Goal: Task Accomplishment & Management: Manage account settings

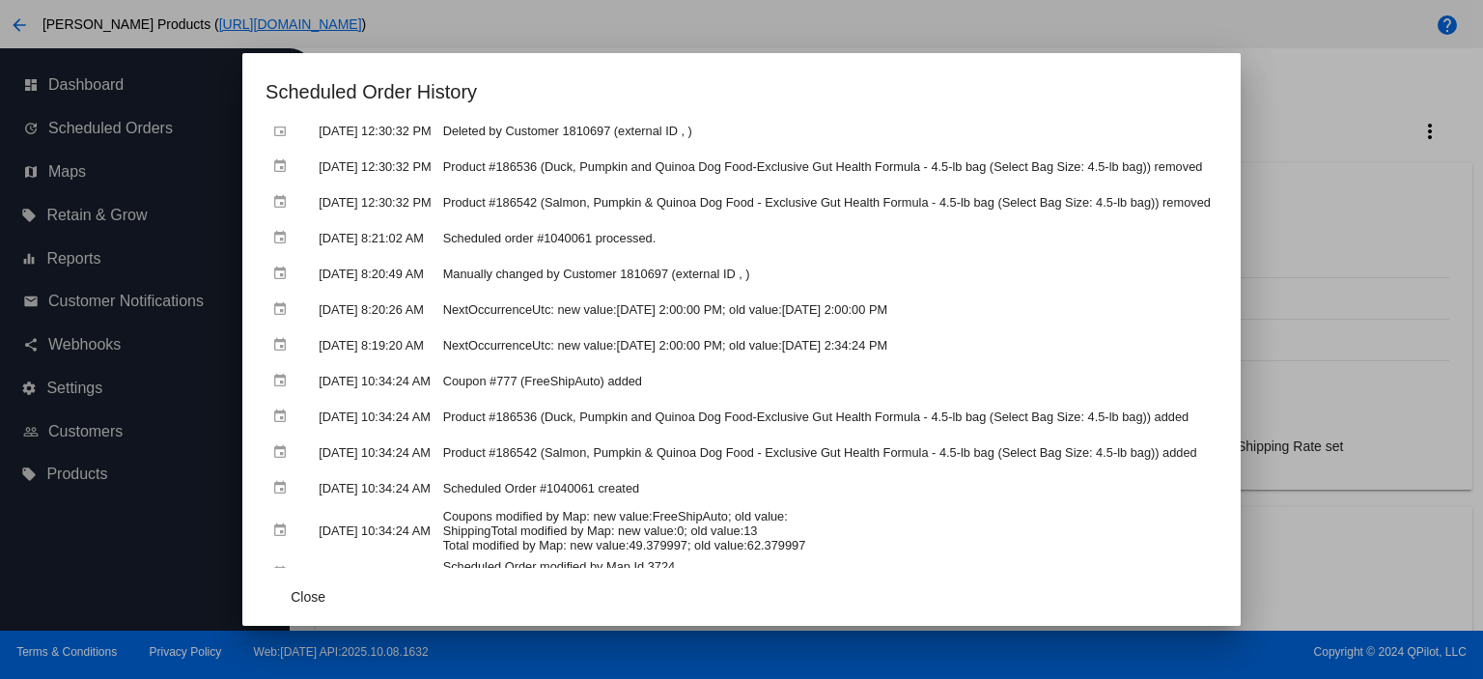
scroll to position [54, 0]
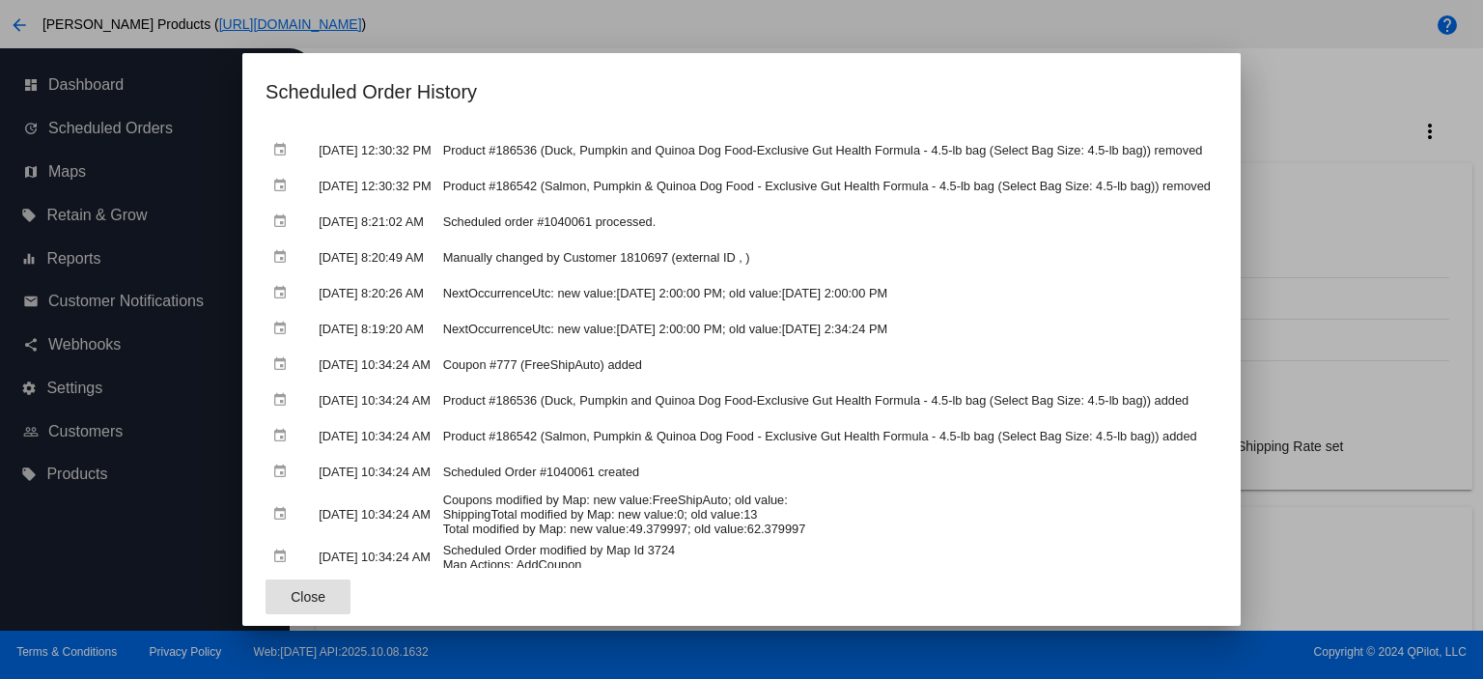
click at [291, 597] on span "Close" at bounding box center [308, 596] width 35 height 15
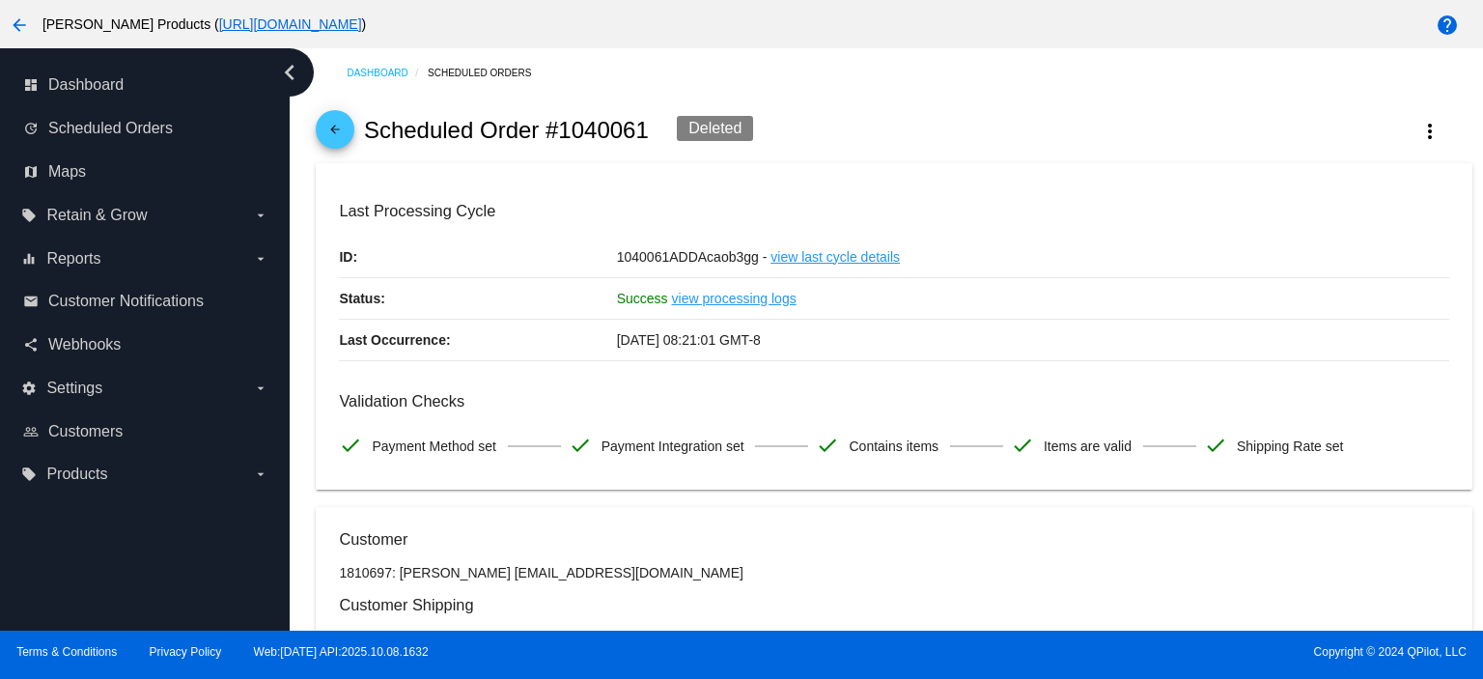
click at [332, 138] on mat-icon "arrow_back" at bounding box center [334, 134] width 23 height 23
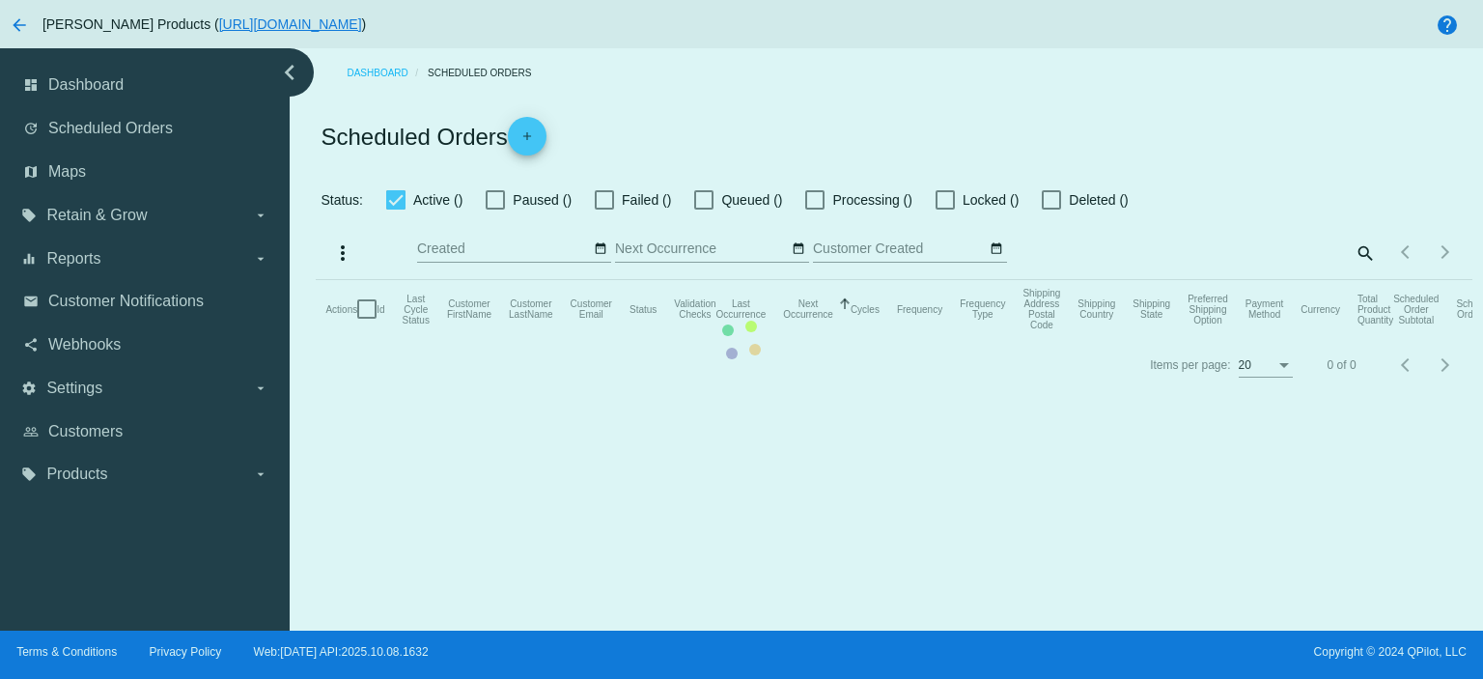
checkbox input "true"
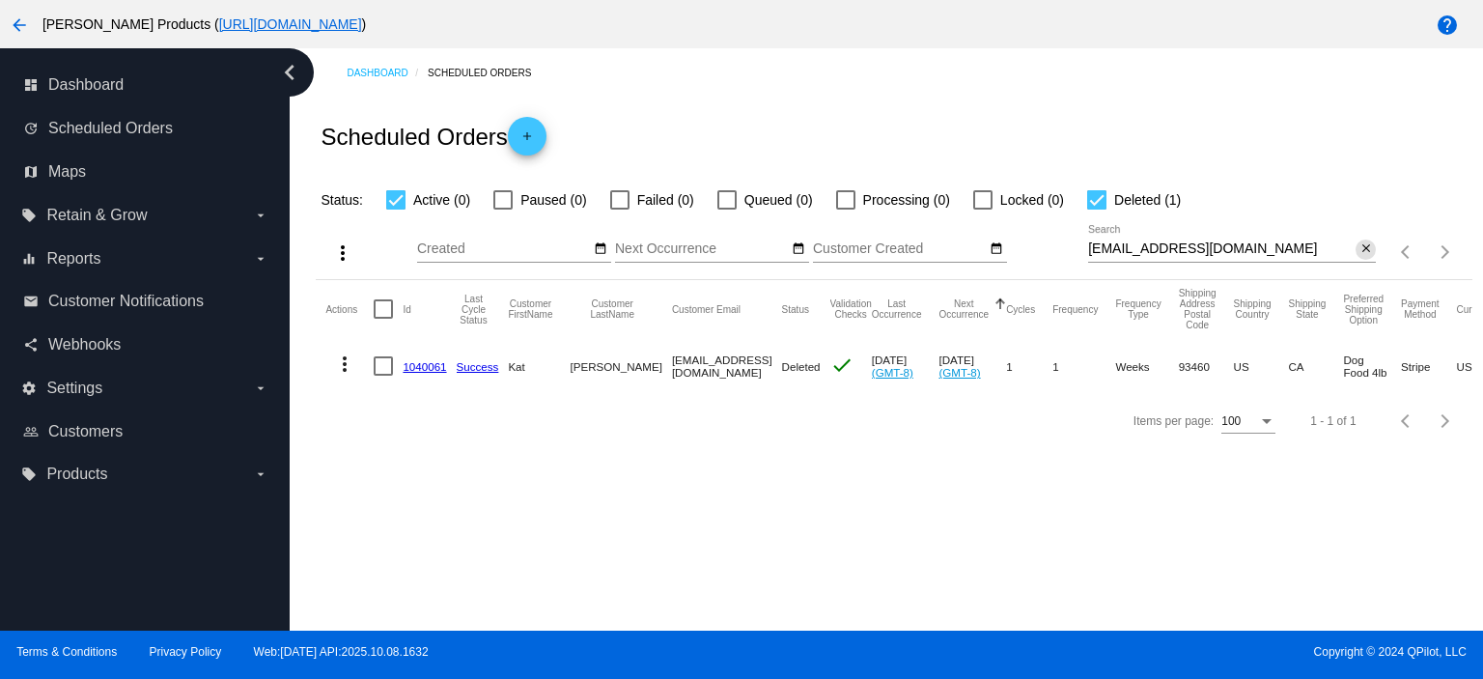
click at [1363, 248] on mat-icon "close" at bounding box center [1367, 248] width 14 height 15
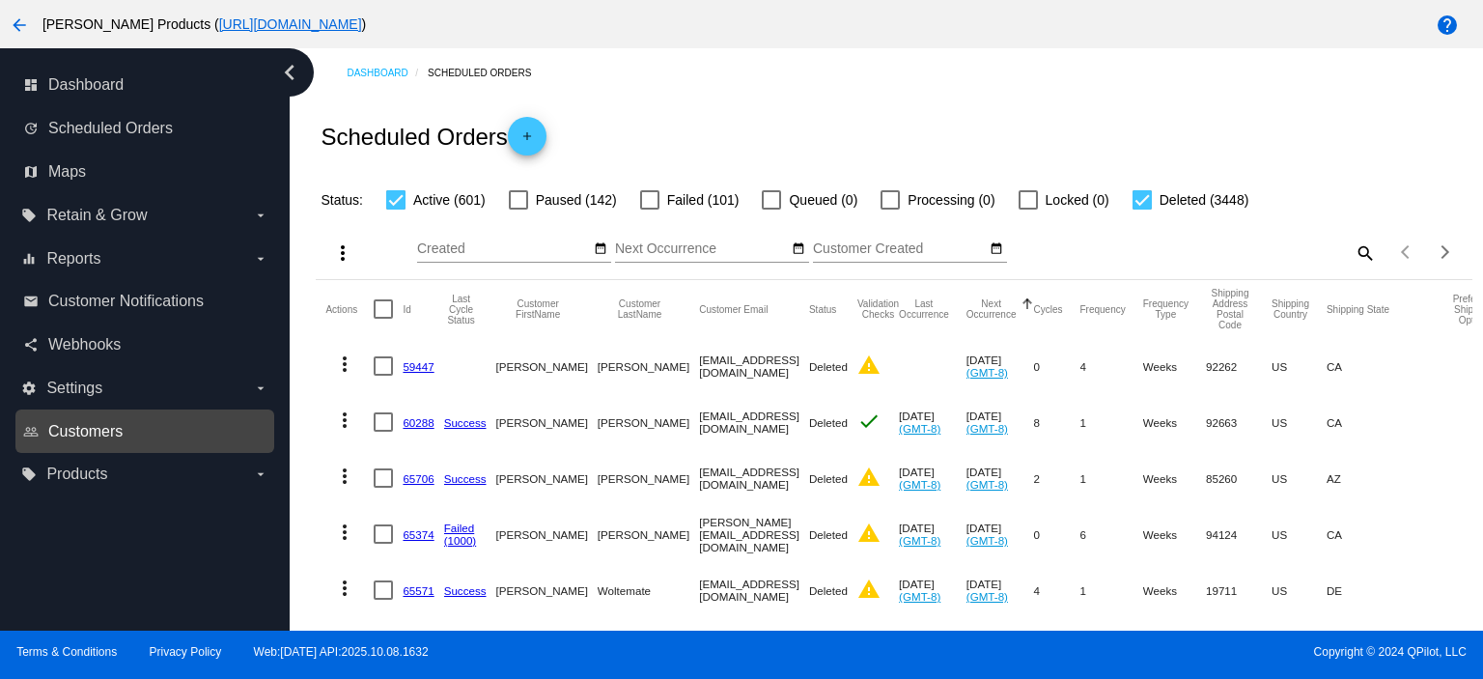
click at [73, 426] on span "Customers" at bounding box center [85, 431] width 74 height 17
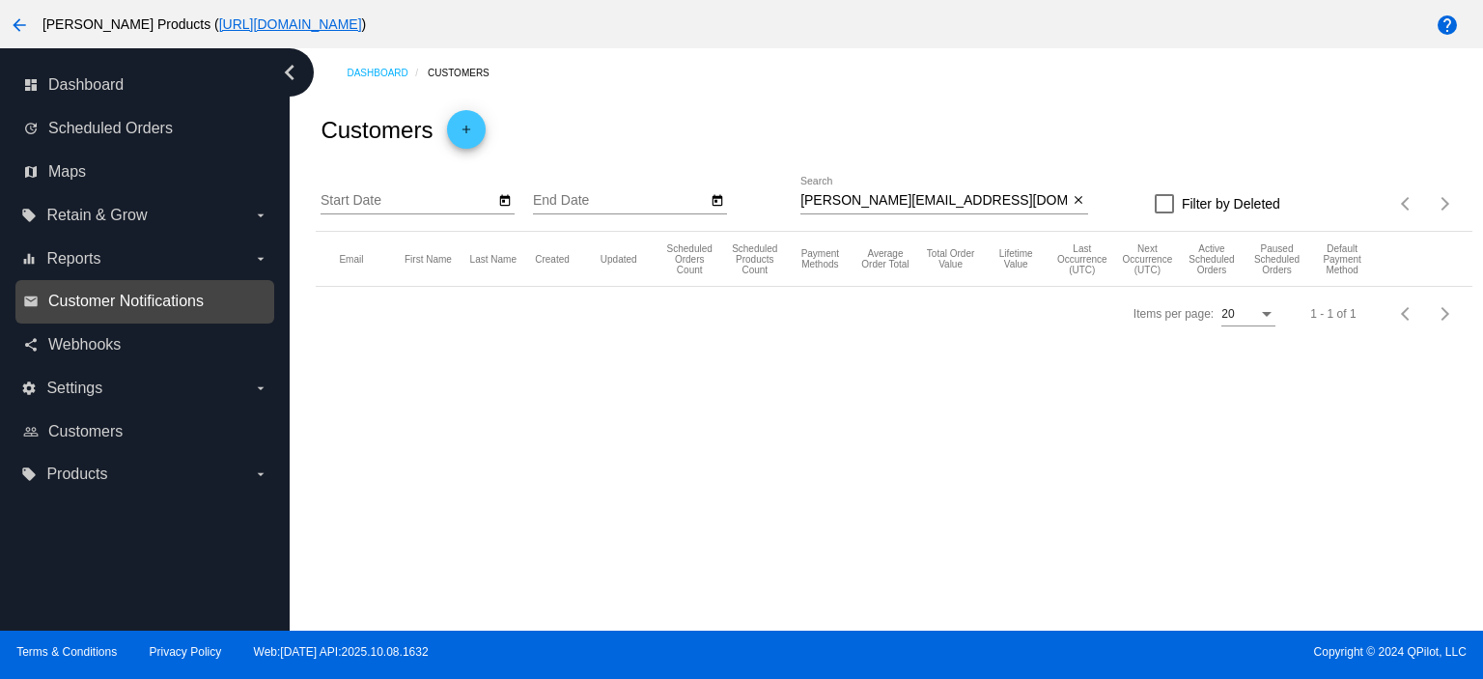
click at [89, 310] on span "Customer Notifications" at bounding box center [125, 301] width 155 height 17
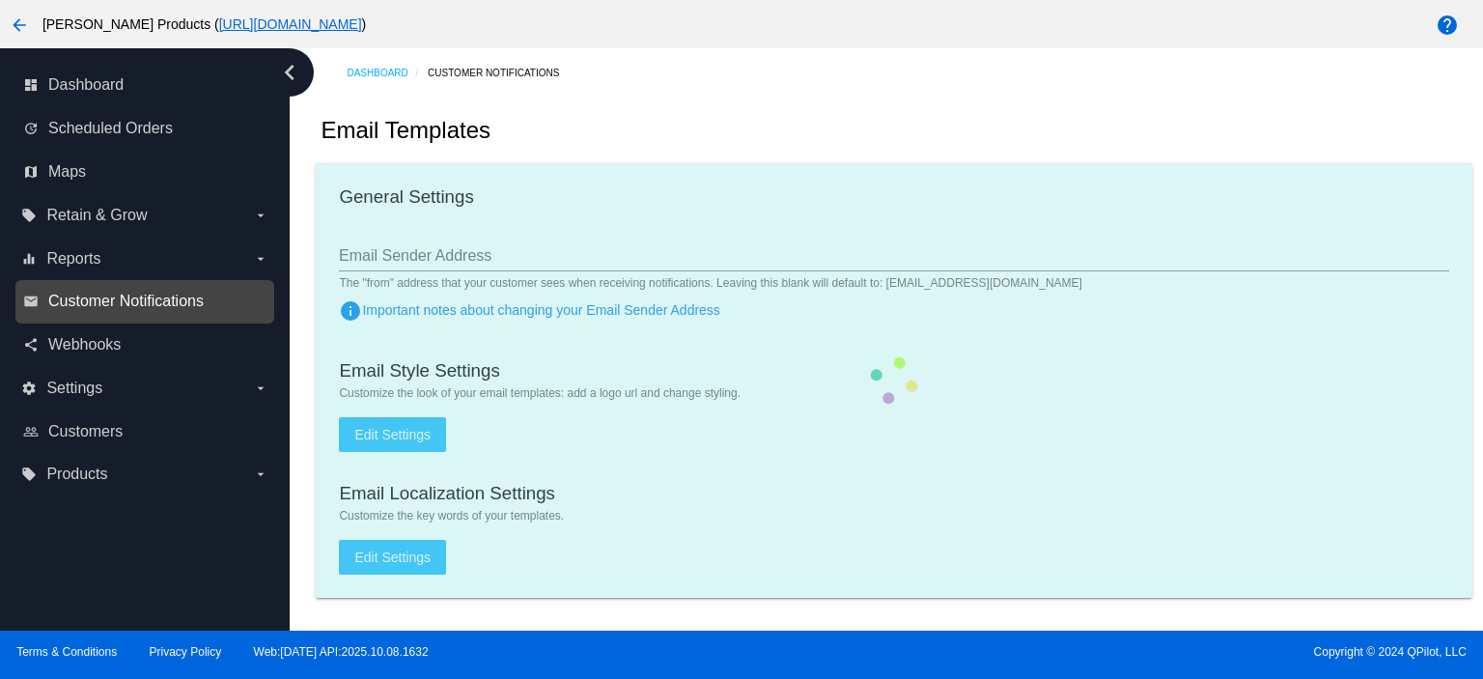
type input "[EMAIL_ADDRESS][DOMAIN_NAME]"
checkbox input "true"
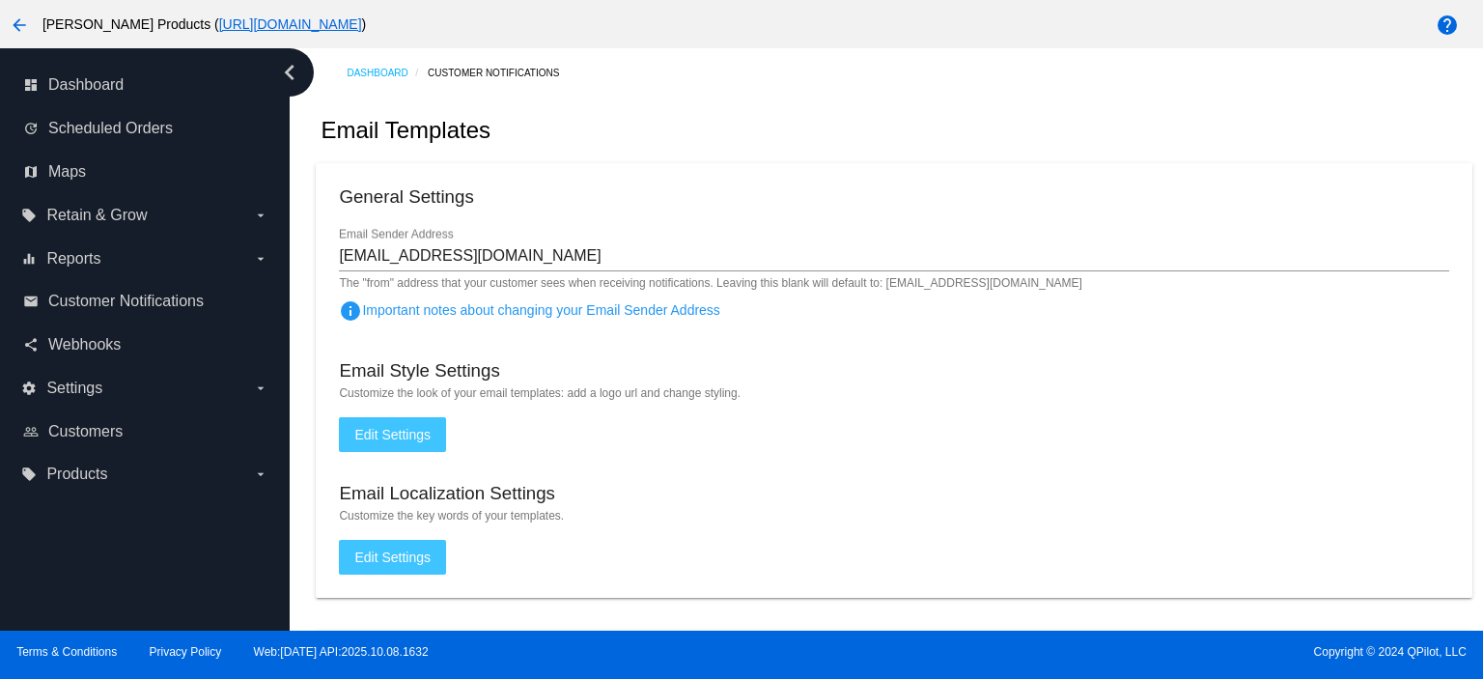
scroll to position [515, 0]
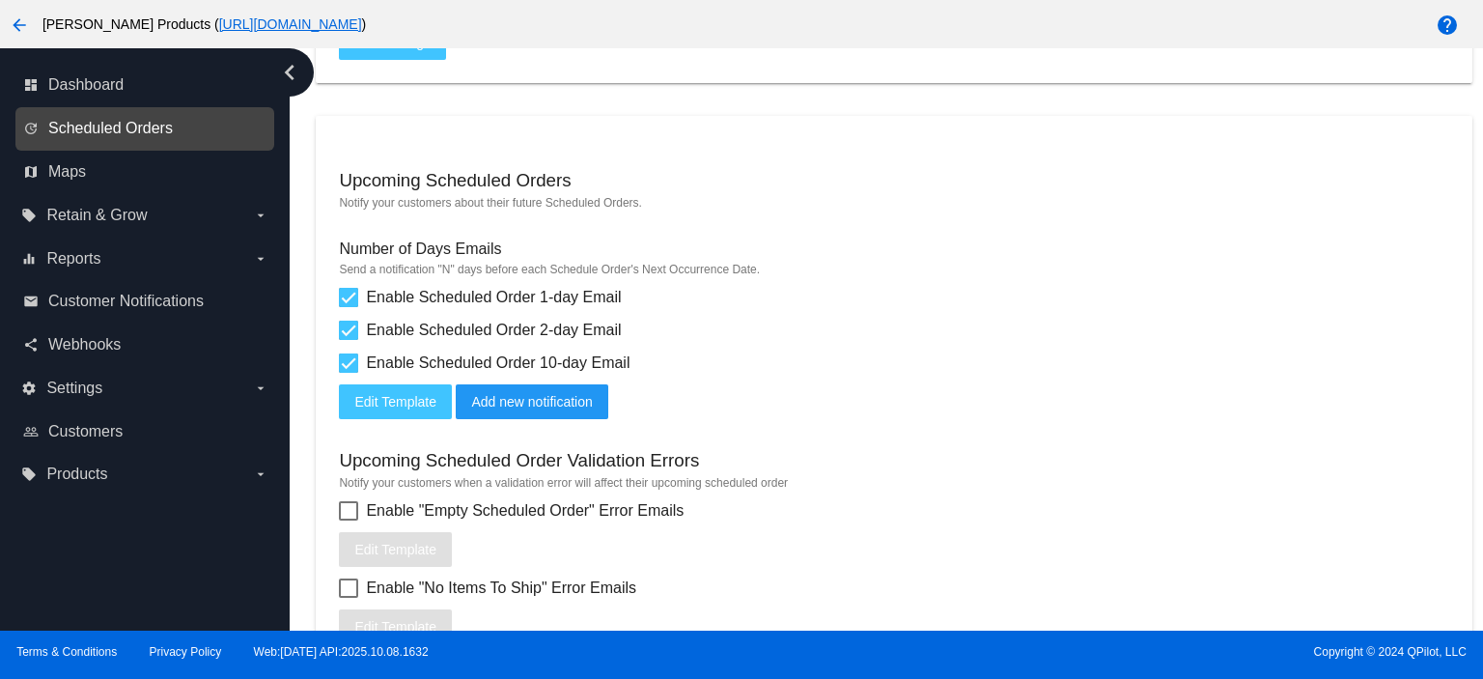
click at [139, 126] on span "Scheduled Orders" at bounding box center [110, 128] width 125 height 17
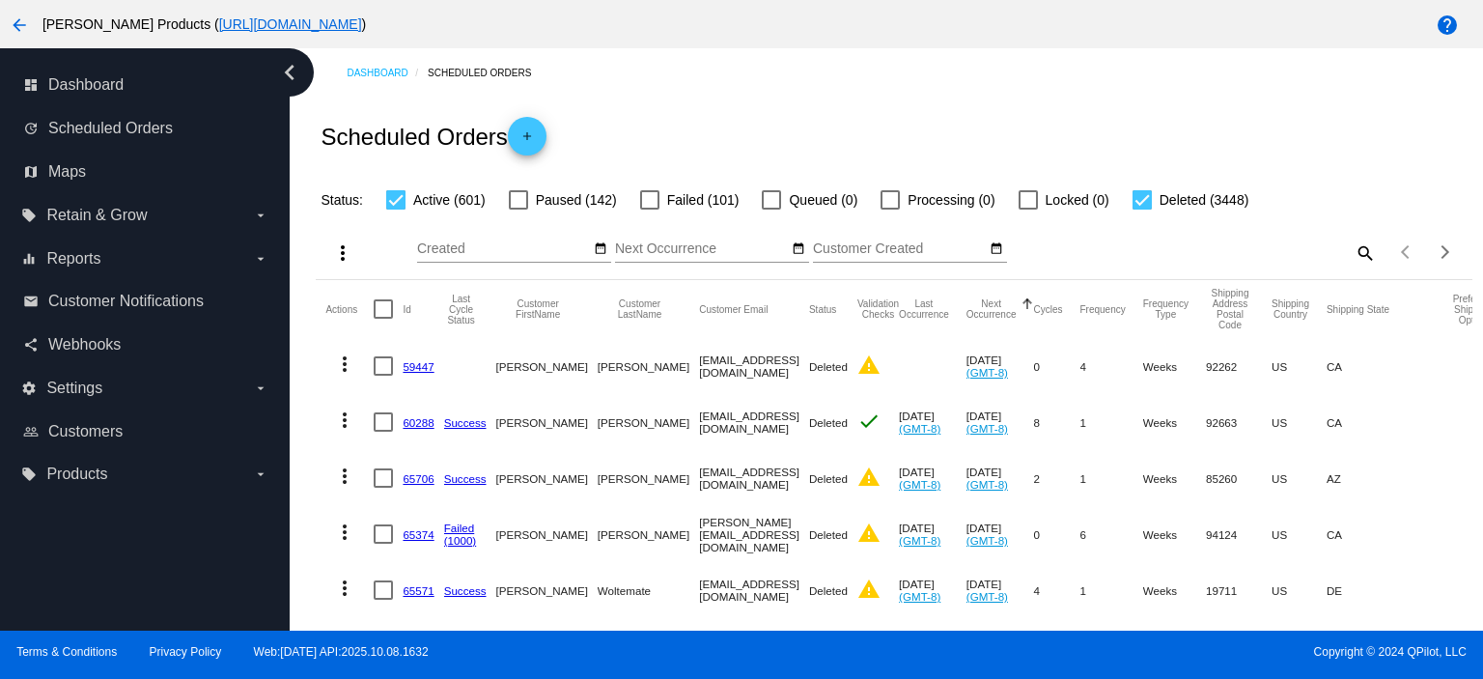
click at [1353, 249] on mat-icon "search" at bounding box center [1364, 253] width 23 height 30
paste input "[EMAIL_ADDRESS][DOMAIN_NAME]"
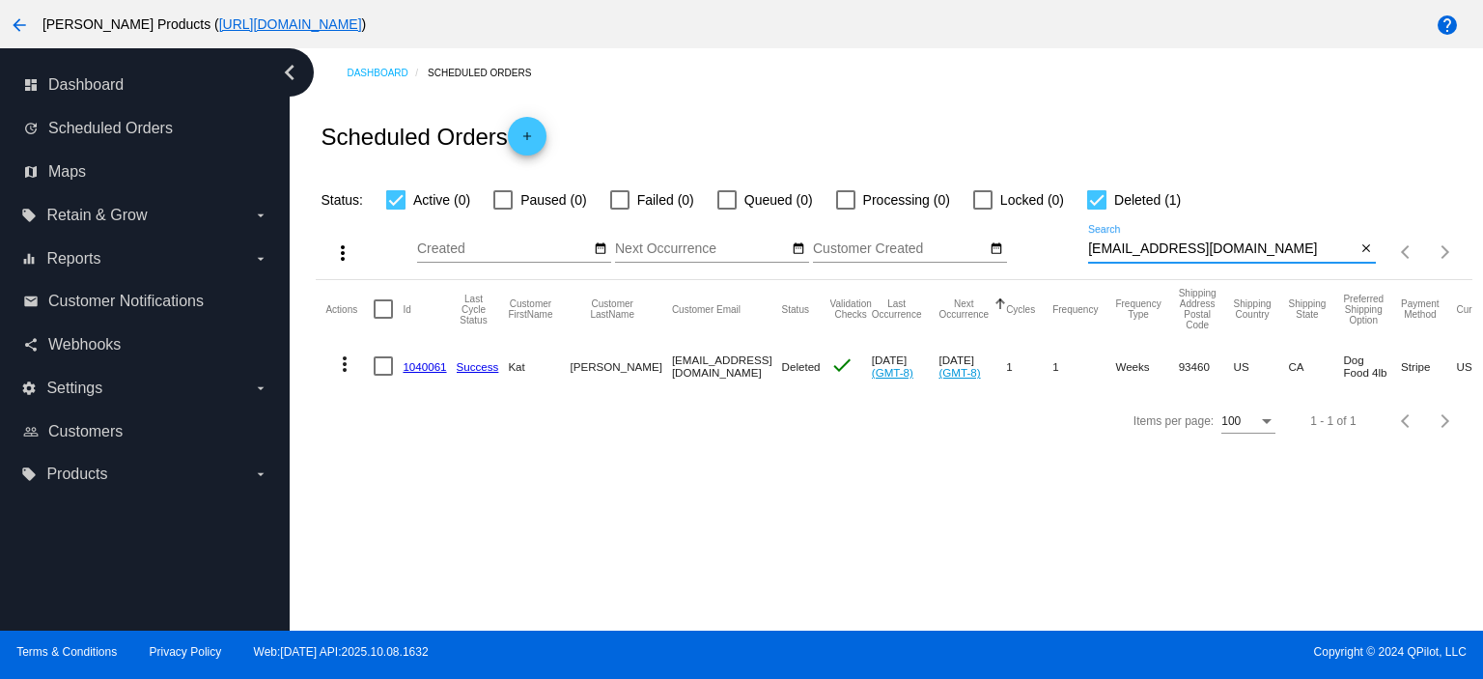
type input "[EMAIL_ADDRESS][DOMAIN_NAME]"
click at [432, 370] on link "1040061" at bounding box center [424, 366] width 43 height 13
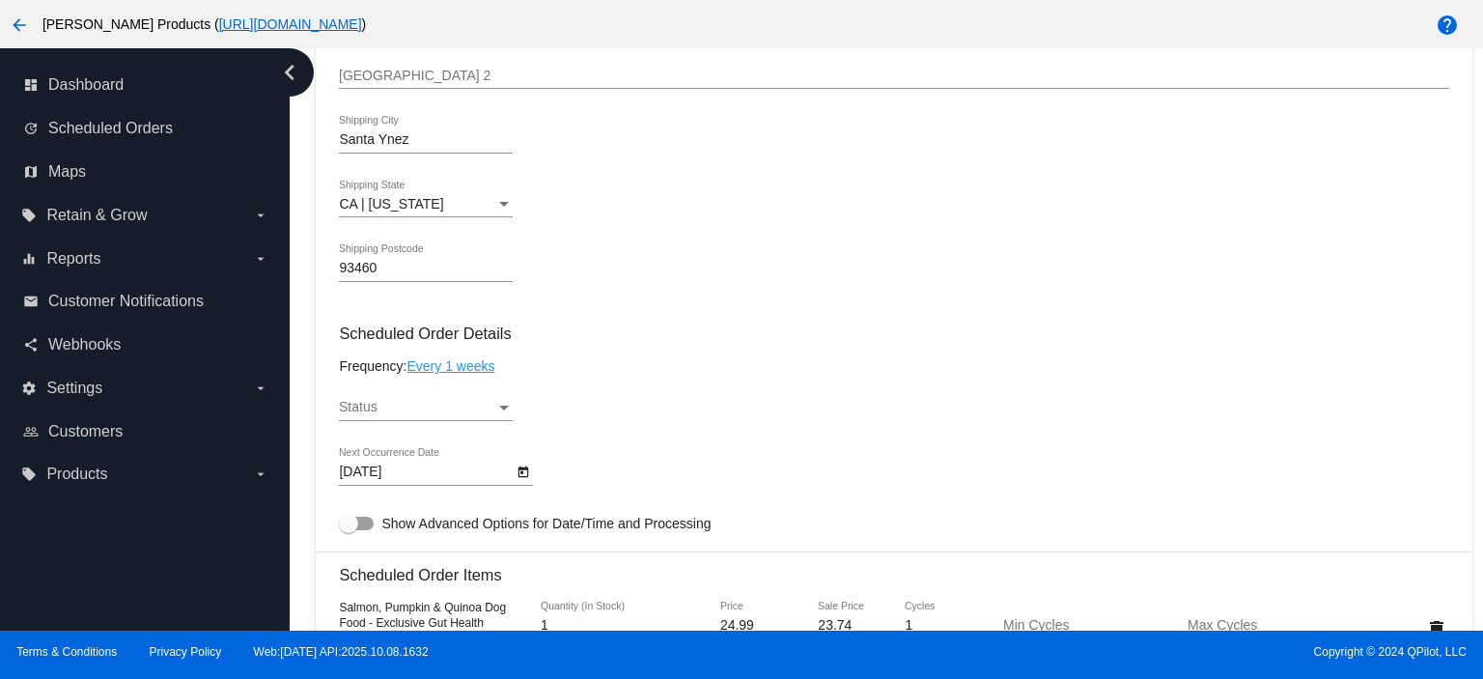
scroll to position [901, 0]
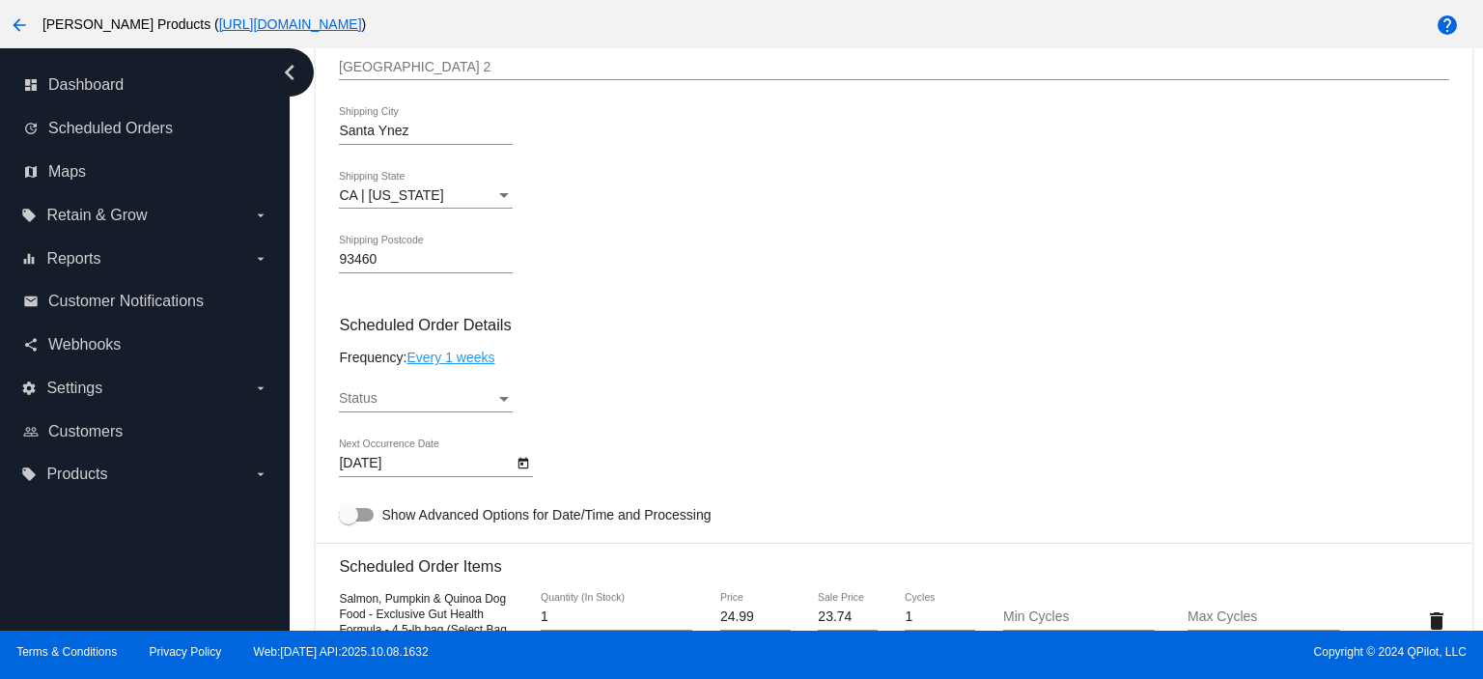
click at [446, 356] on link "Every 1 weeks" at bounding box center [451, 357] width 88 height 15
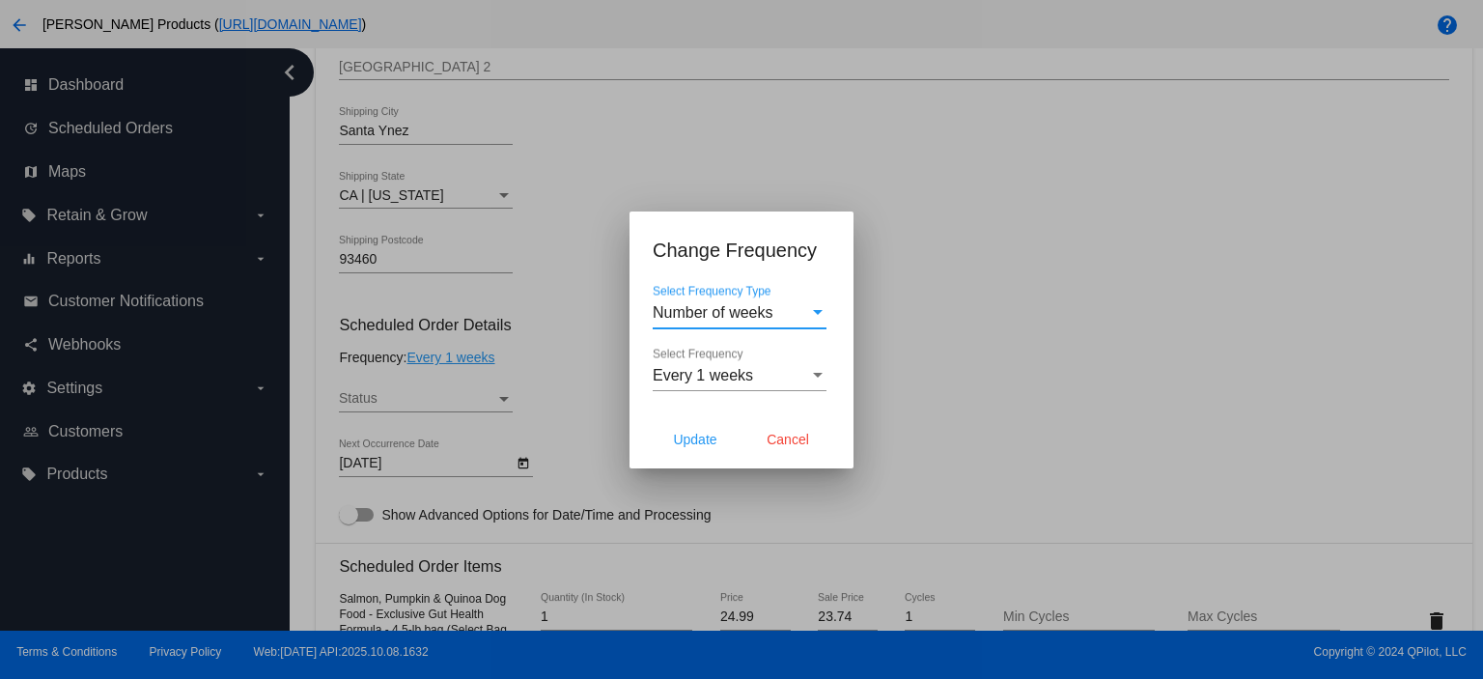
click at [680, 313] on span "Number of weeks" at bounding box center [713, 312] width 121 height 16
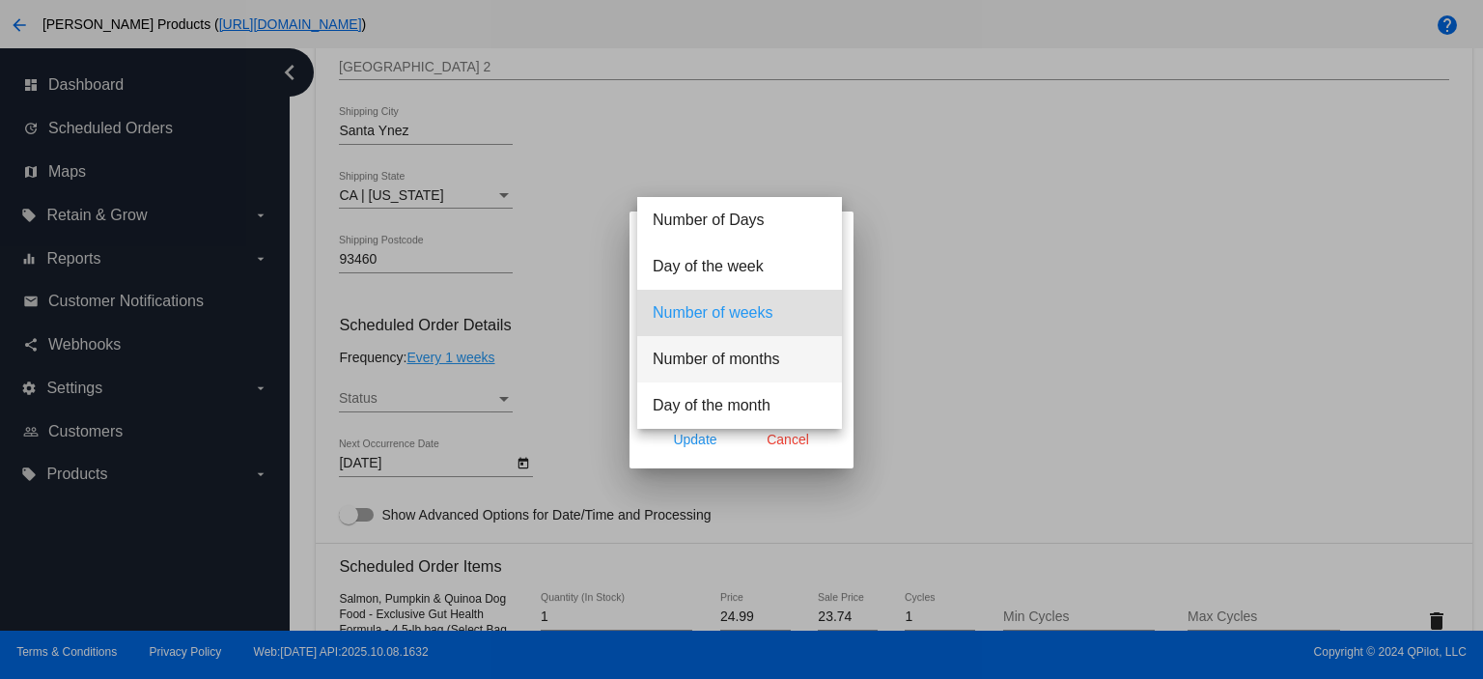
click at [691, 361] on span "Number of months" at bounding box center [740, 359] width 174 height 46
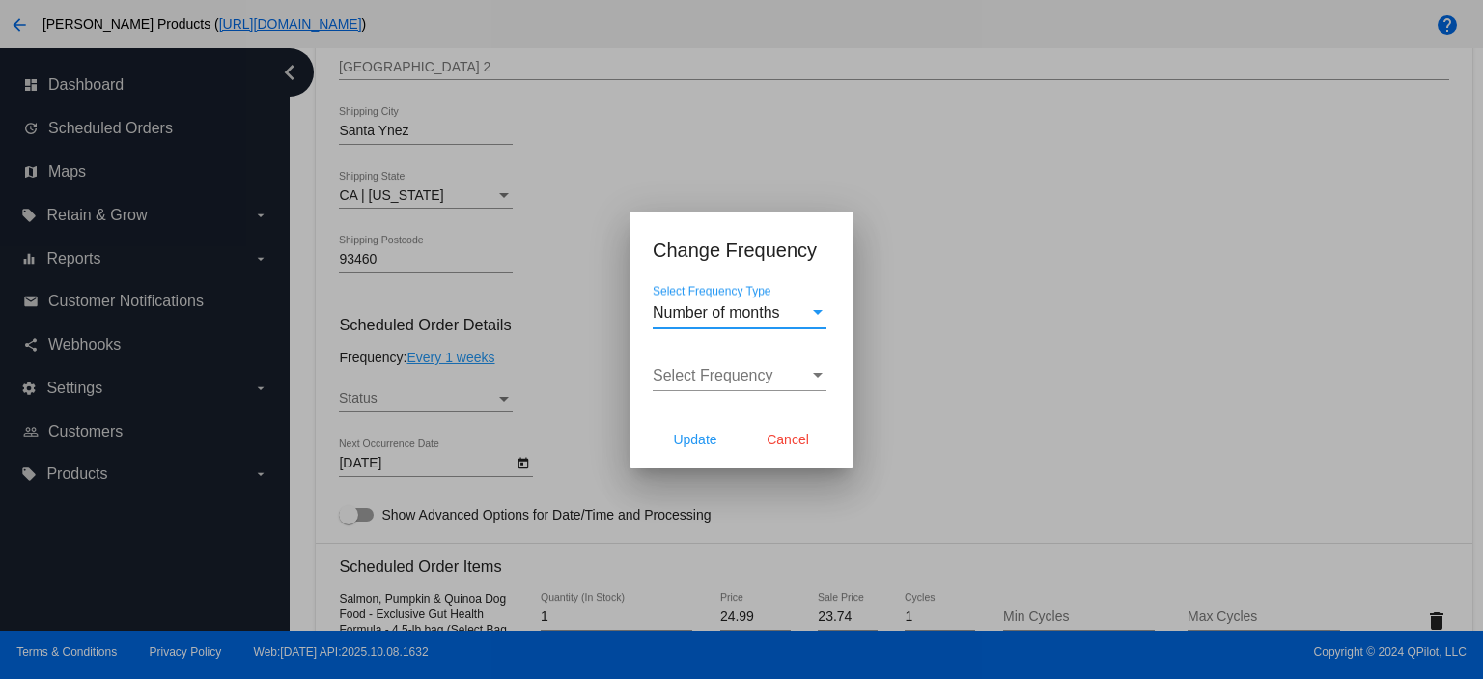
click at [691, 361] on div "Select Frequency Select Frequency" at bounding box center [740, 369] width 174 height 43
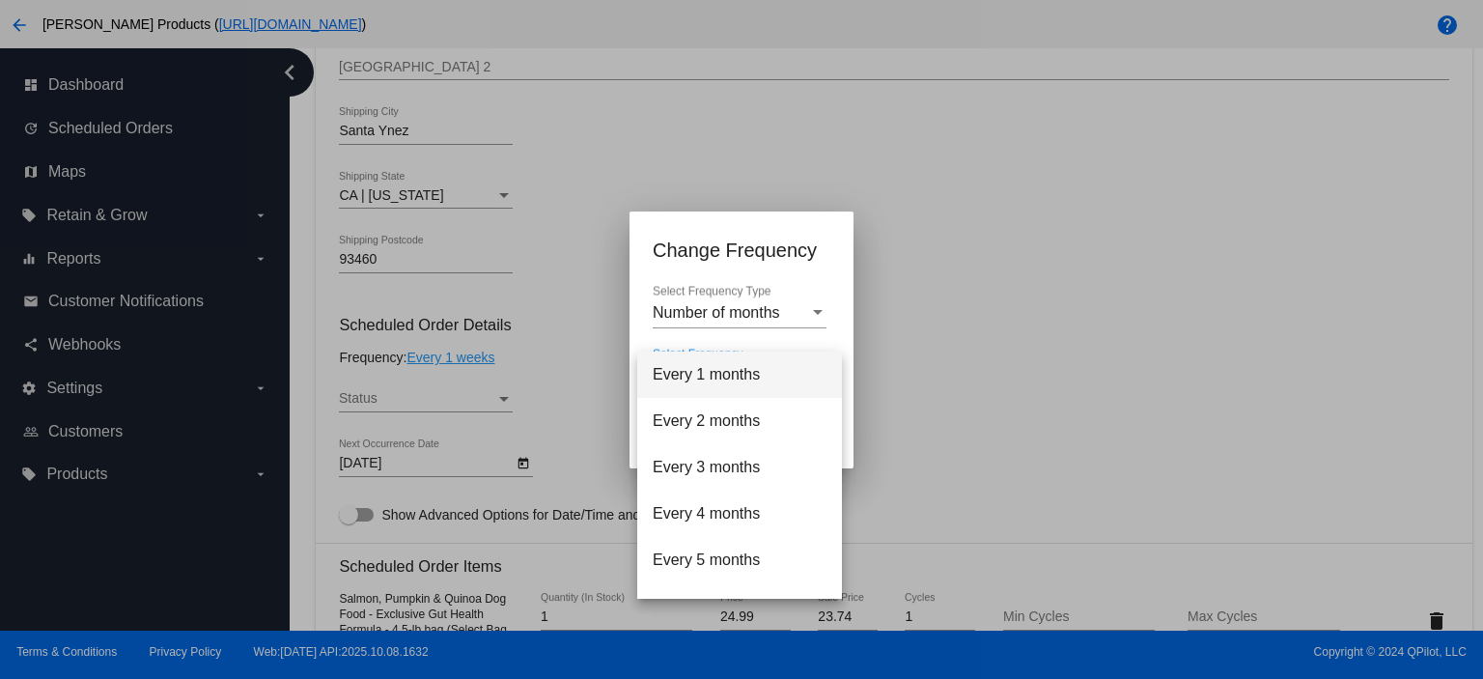
click at [690, 364] on span "Every 1 months" at bounding box center [740, 374] width 174 height 46
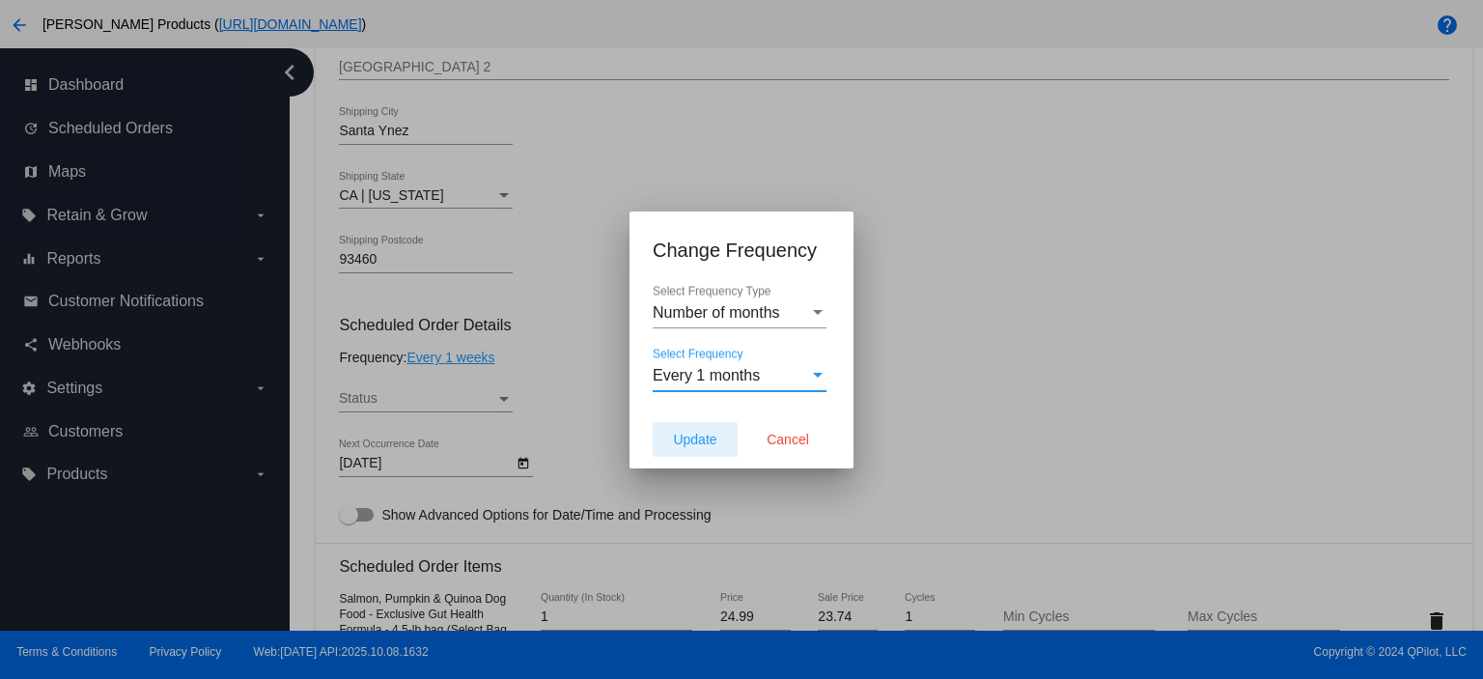
click at [685, 436] on span "Update" at bounding box center [694, 439] width 43 height 15
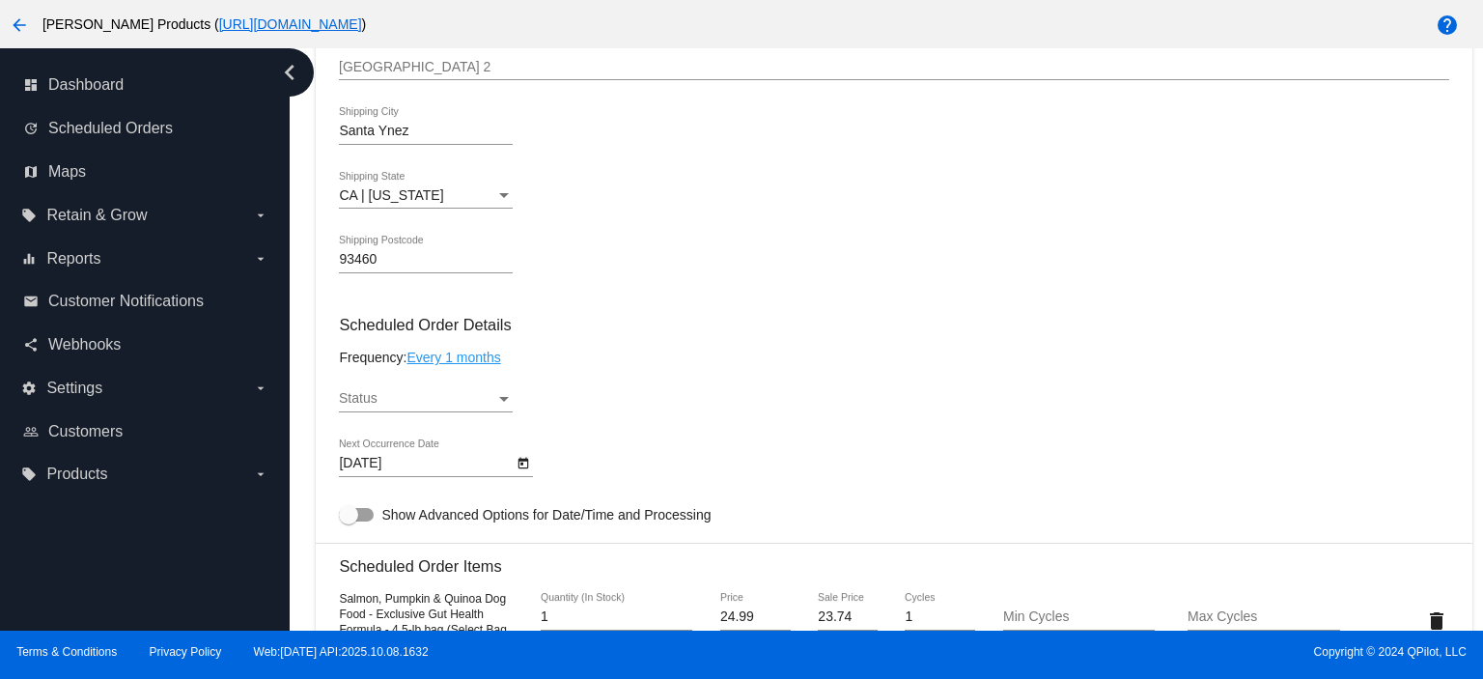
type input "[DATE]"
click at [413, 401] on div "Status" at bounding box center [417, 398] width 156 height 15
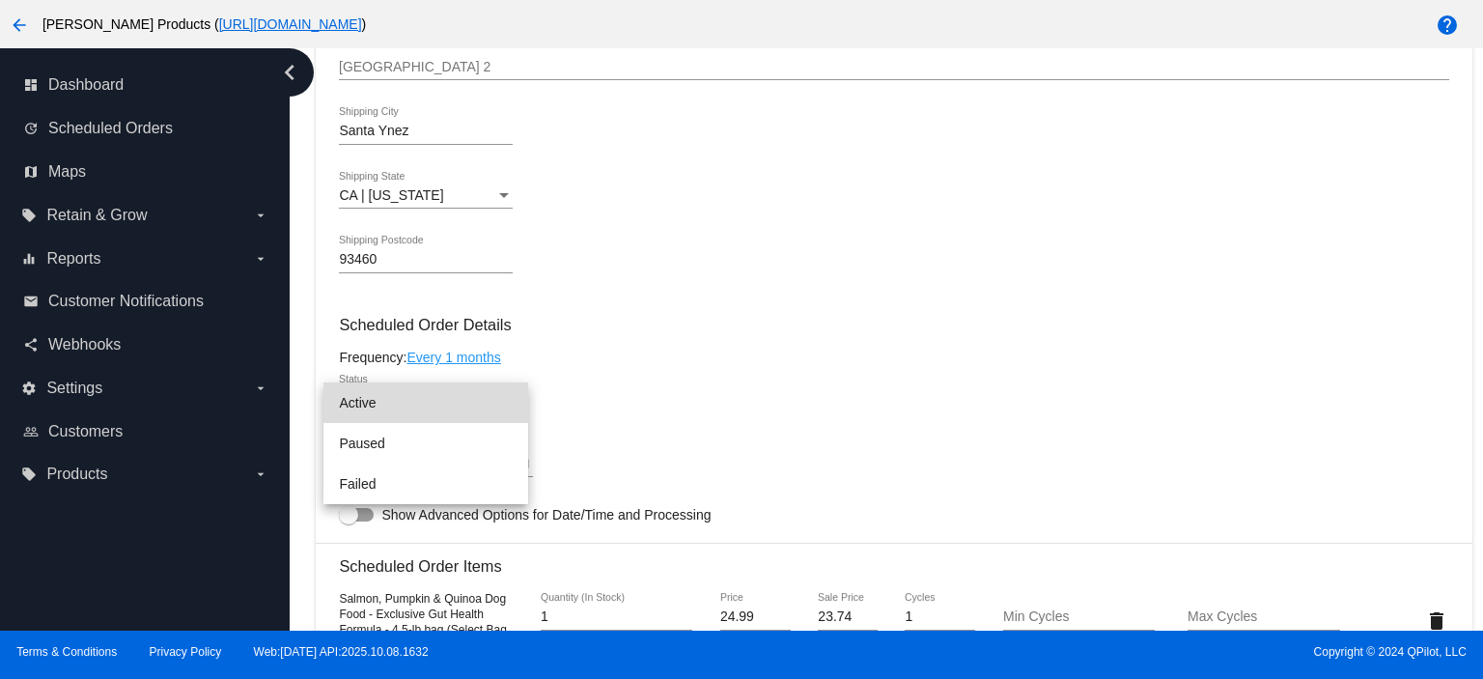
click at [413, 401] on span "Active" at bounding box center [426, 402] width 174 height 41
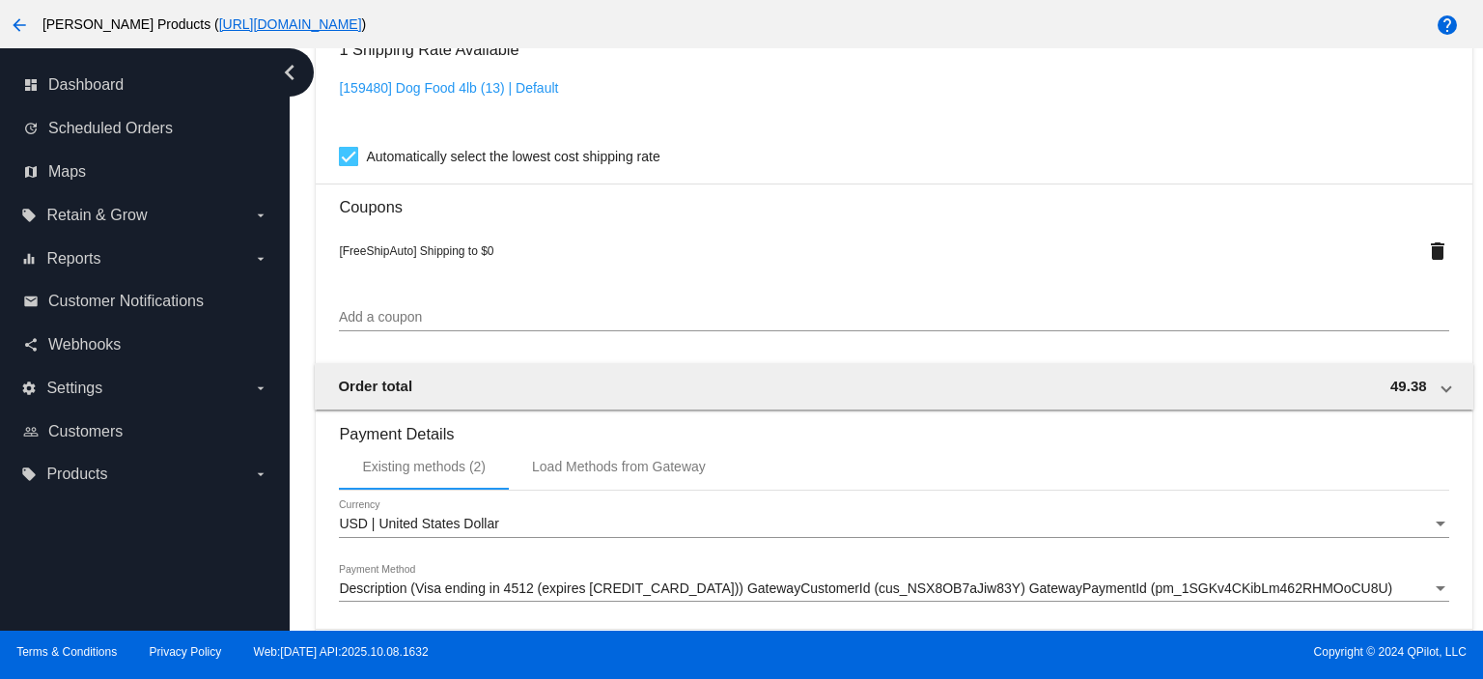
scroll to position [1955, 0]
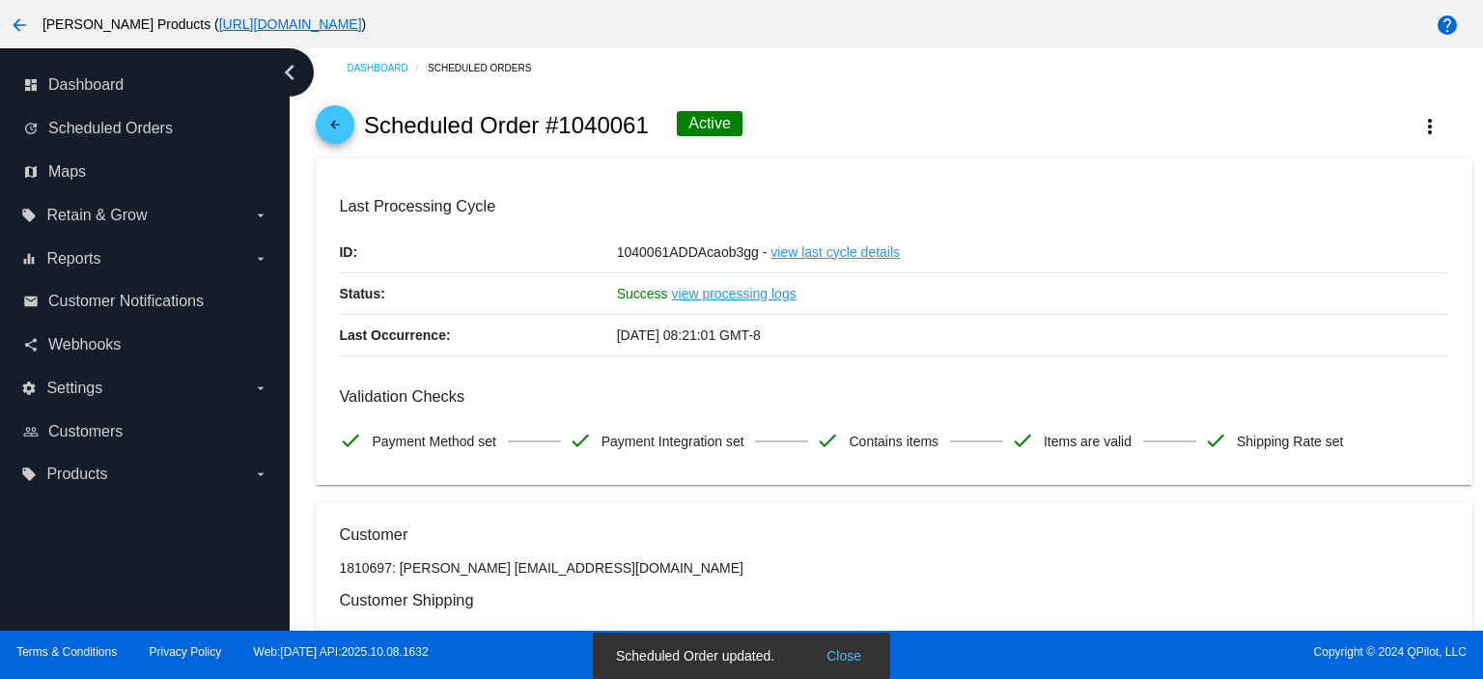
scroll to position [0, 0]
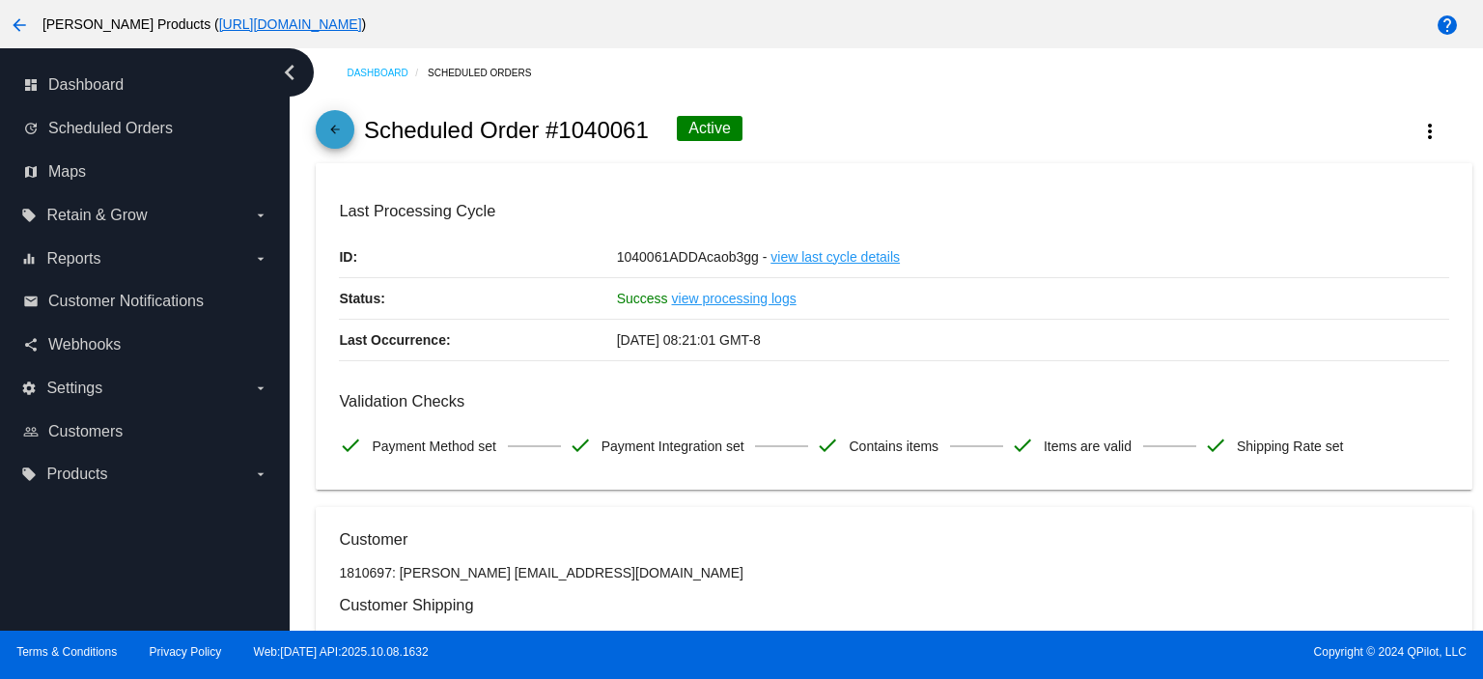
click at [333, 120] on span "arrow_back" at bounding box center [334, 133] width 23 height 47
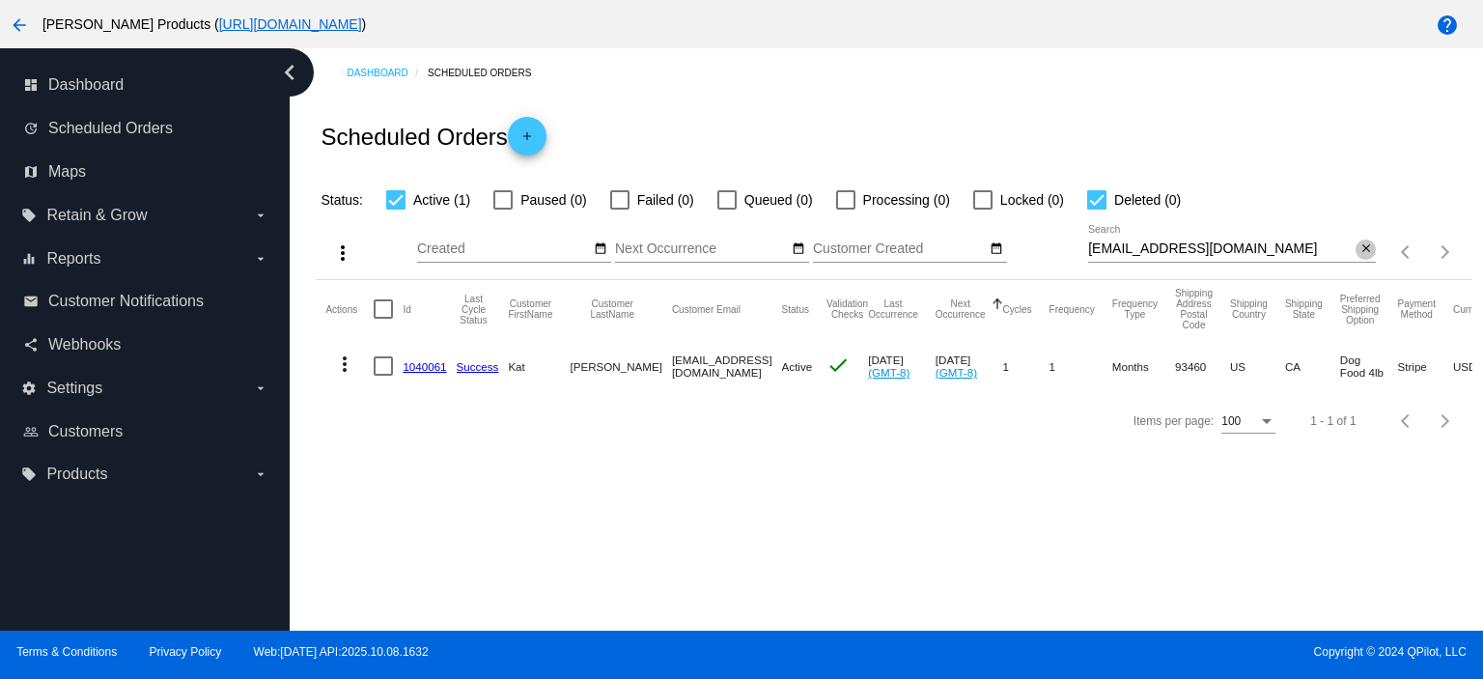
click at [1367, 247] on mat-icon "close" at bounding box center [1367, 248] width 14 height 15
